Goal: Information Seeking & Learning: Learn about a topic

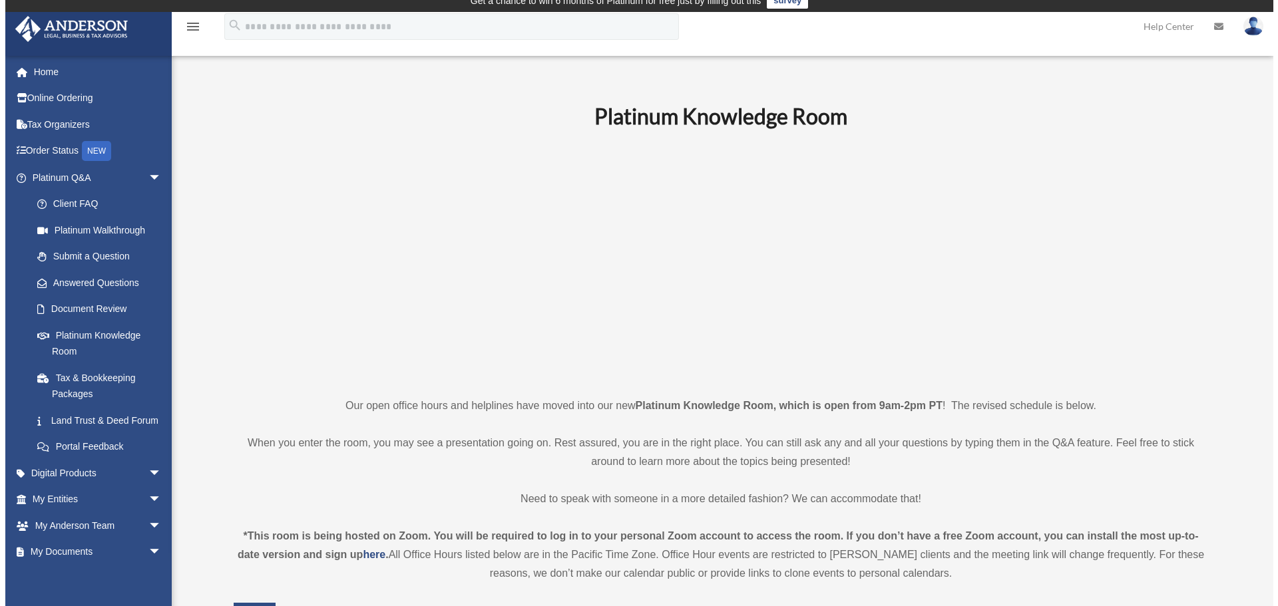
scroll to position [399, 0]
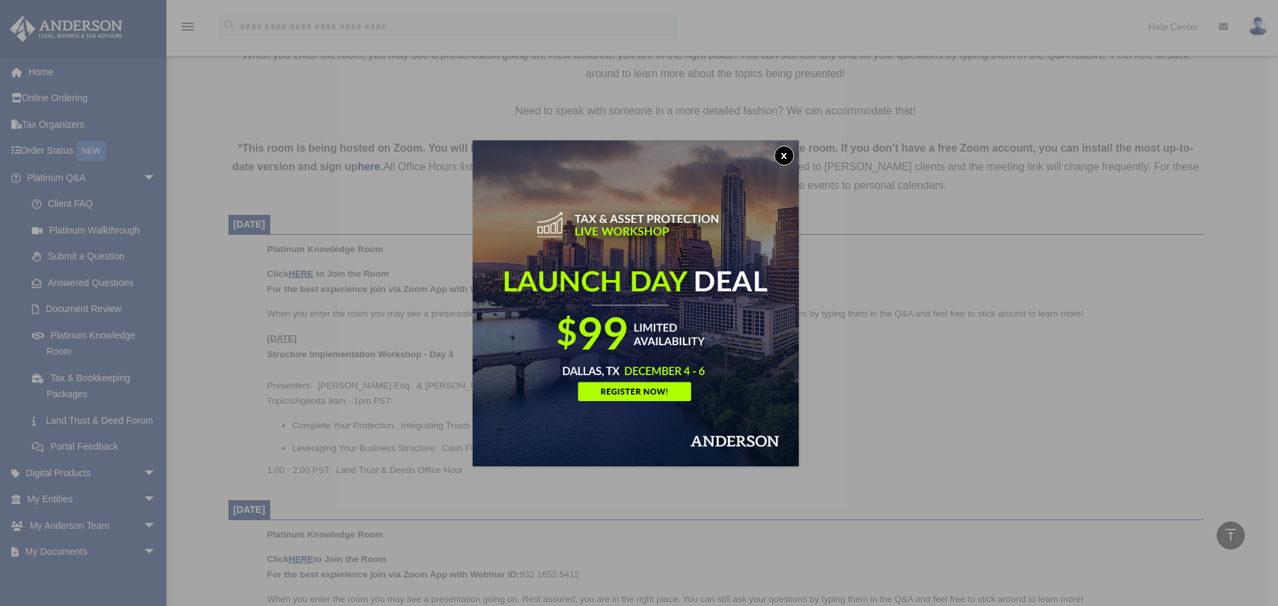
click at [793, 151] on button "x" at bounding box center [784, 156] width 20 height 20
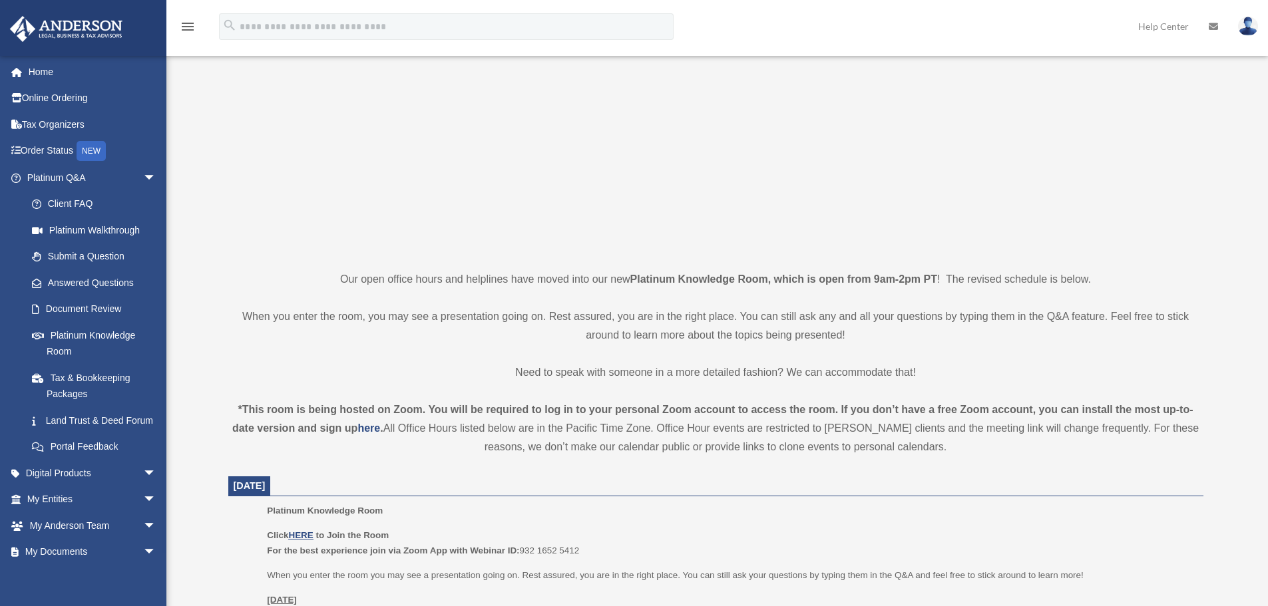
scroll to position [333, 0]
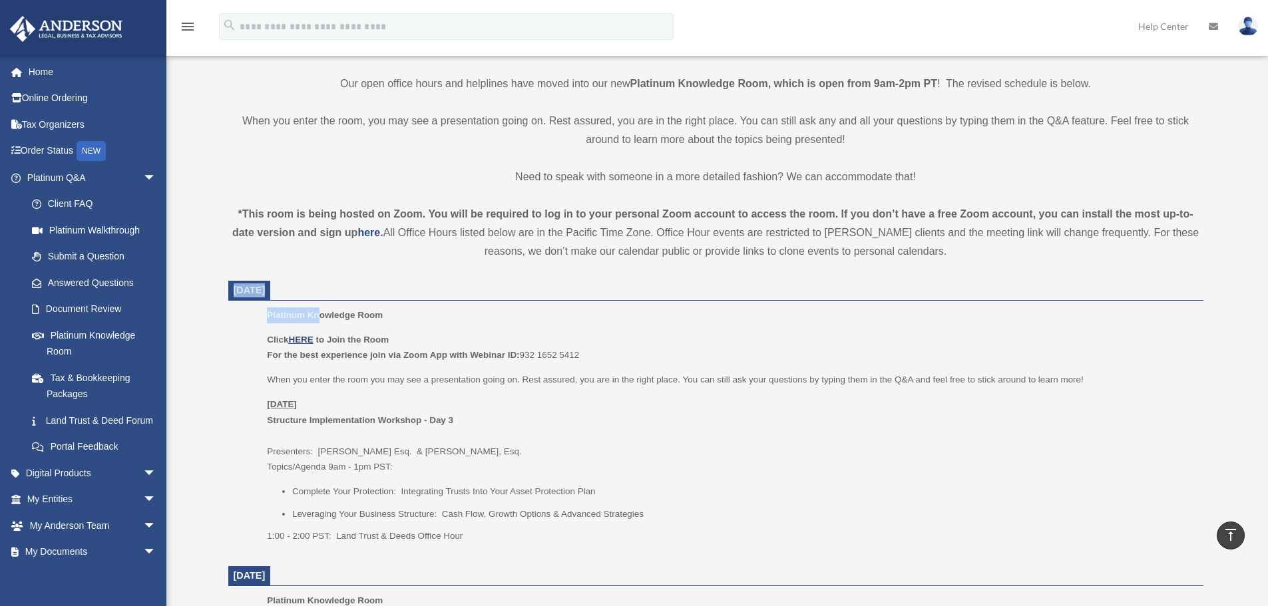
drag, startPoint x: 235, startPoint y: 293, endPoint x: 317, endPoint y: 310, distance: 83.7
click at [405, 334] on p "Click HERE to Join the Room For the best experience join via Zoom App with Webi…" at bounding box center [730, 347] width 927 height 31
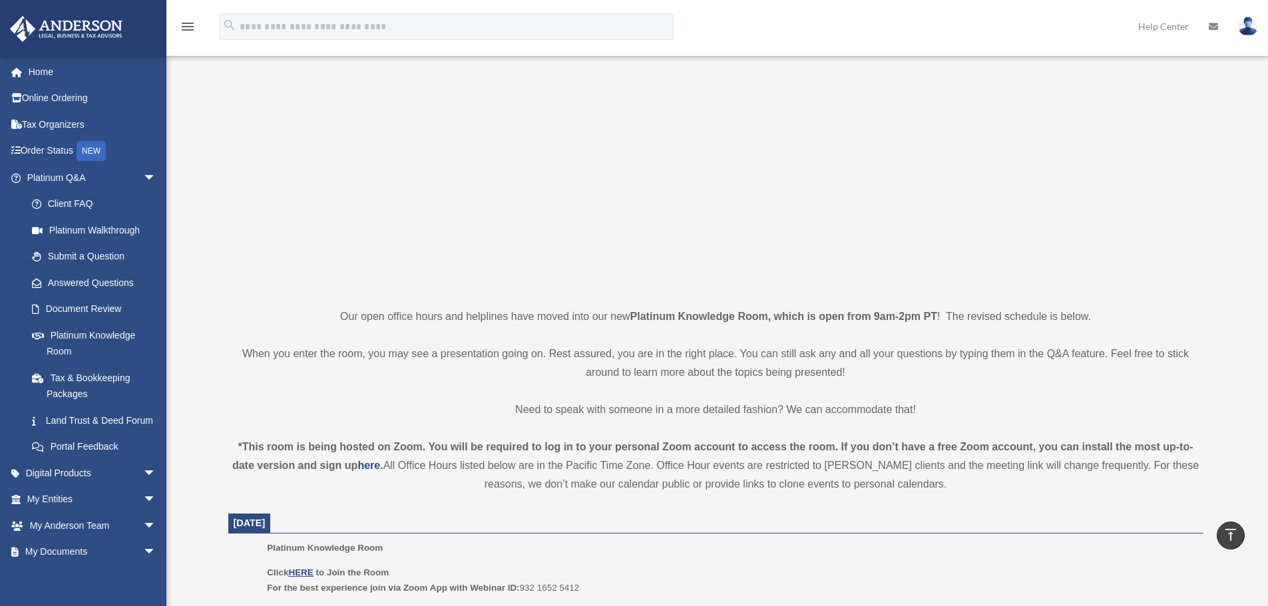
scroll to position [0, 0]
